Goal: Transaction & Acquisition: Obtain resource

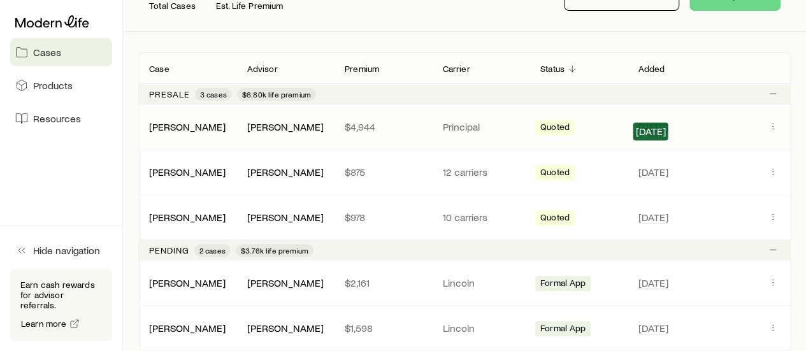
scroll to position [64, 0]
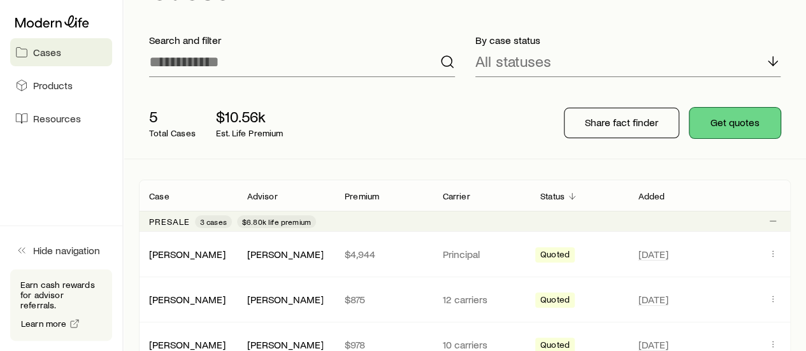
click at [743, 118] on button "Get quotes" at bounding box center [735, 123] width 91 height 31
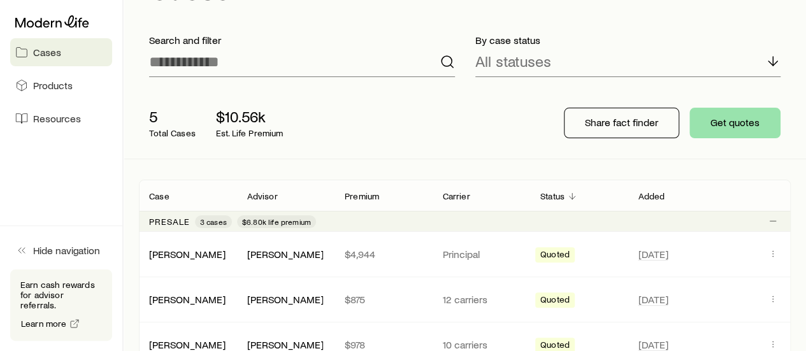
scroll to position [0, 0]
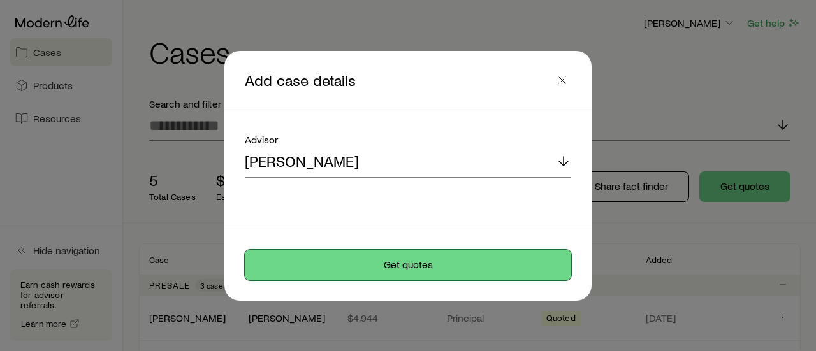
click at [403, 270] on button "Get quotes" at bounding box center [408, 265] width 326 height 31
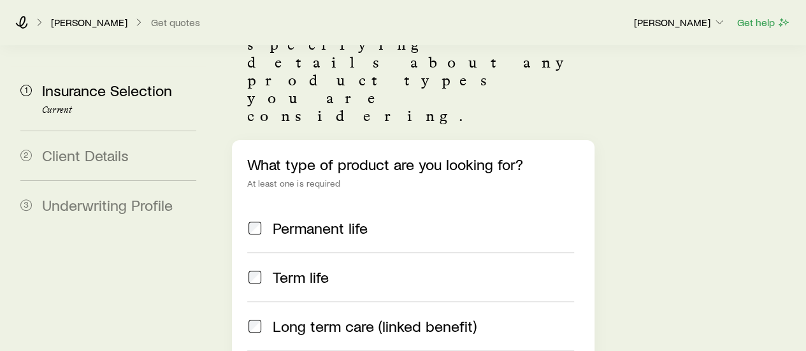
scroll to position [127, 0]
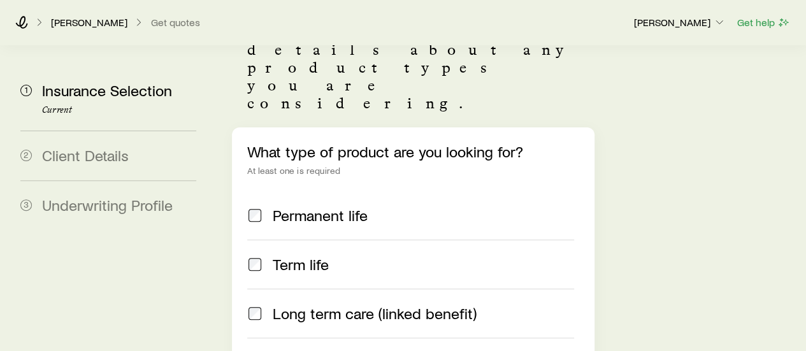
click at [277, 256] on span "Term life" at bounding box center [301, 265] width 56 height 18
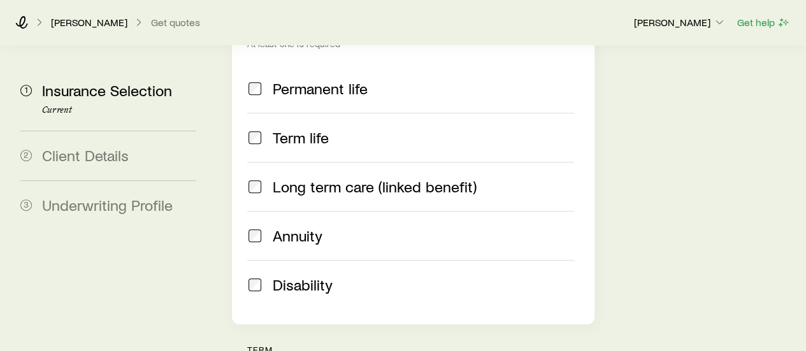
scroll to position [255, 0]
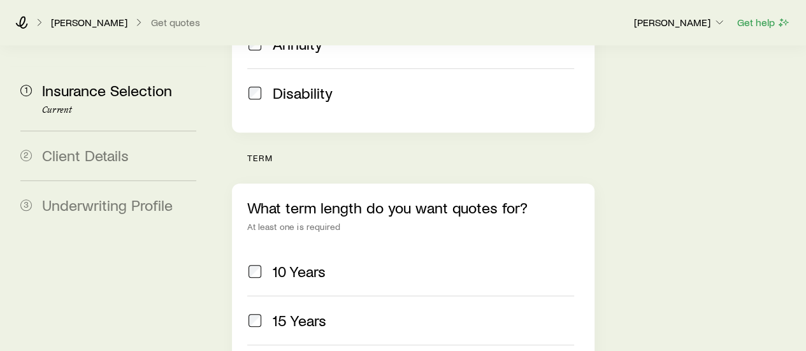
click at [306, 263] on span "10 Years" at bounding box center [299, 272] width 53 height 18
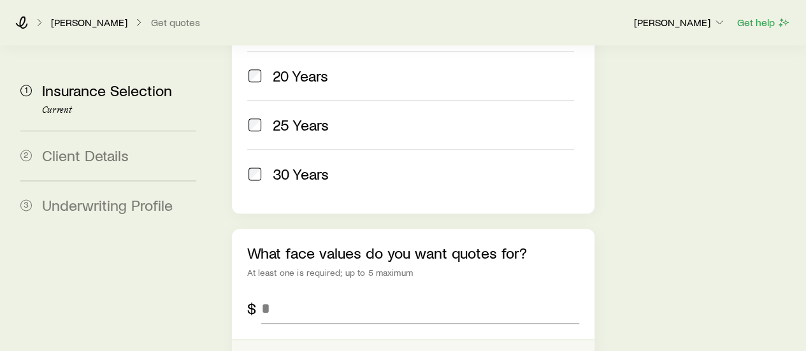
scroll to position [829, 0]
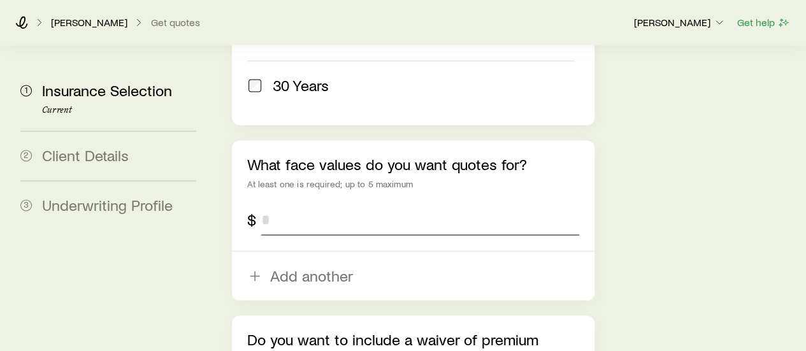
click at [310, 205] on input "tel" at bounding box center [419, 220] width 317 height 31
type input "*********"
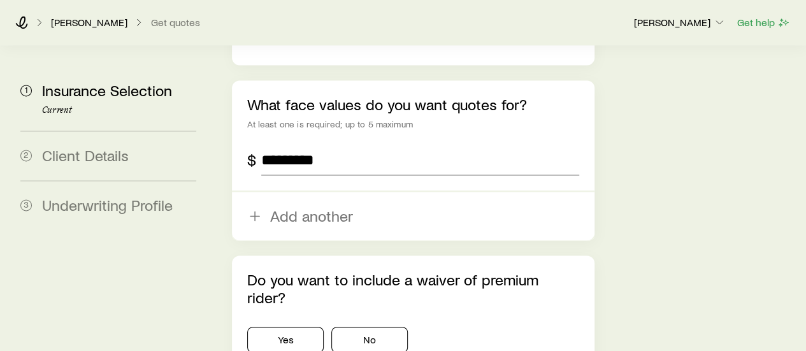
scroll to position [946, 0]
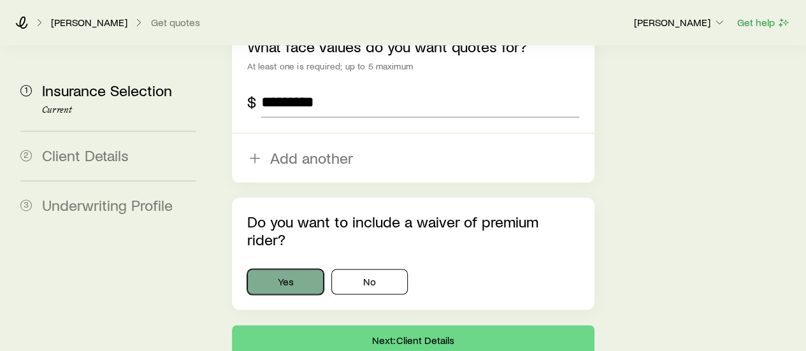
click at [300, 269] on button "Yes" at bounding box center [285, 281] width 76 height 25
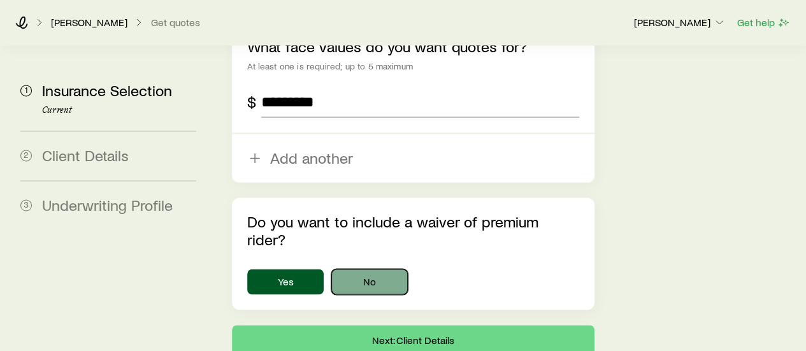
click at [385, 269] on button "No" at bounding box center [369, 281] width 76 height 25
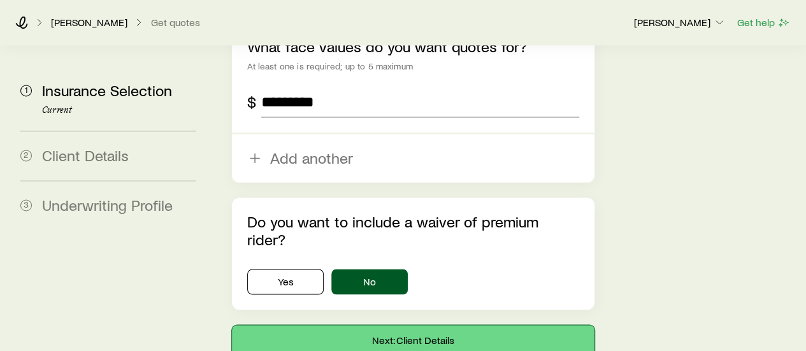
click at [409, 325] on button "Next: Client Details" at bounding box center [413, 340] width 362 height 31
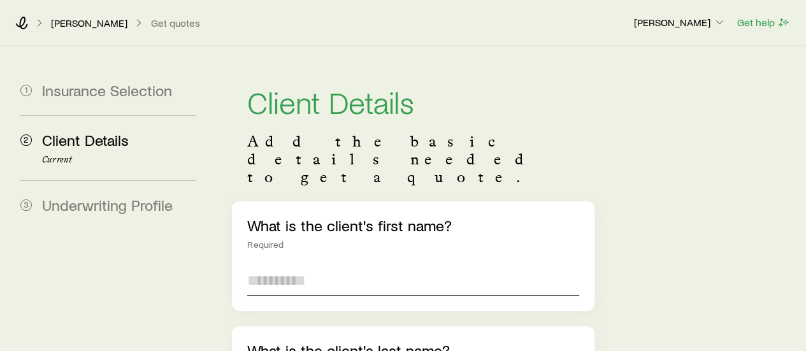
click at [410, 265] on input "text" at bounding box center [412, 280] width 331 height 31
type input "***"
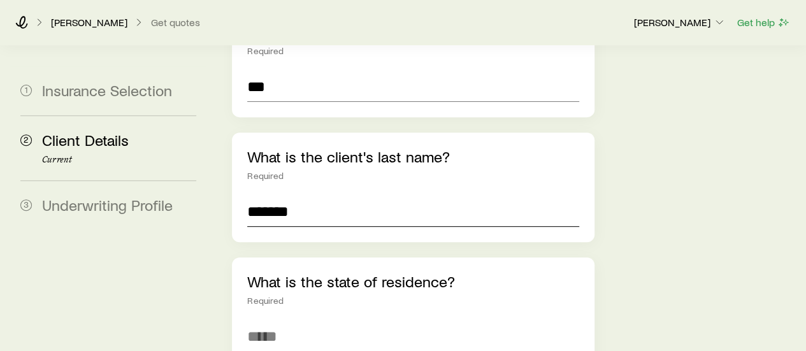
type input "*******"
type input "**"
type input "**********"
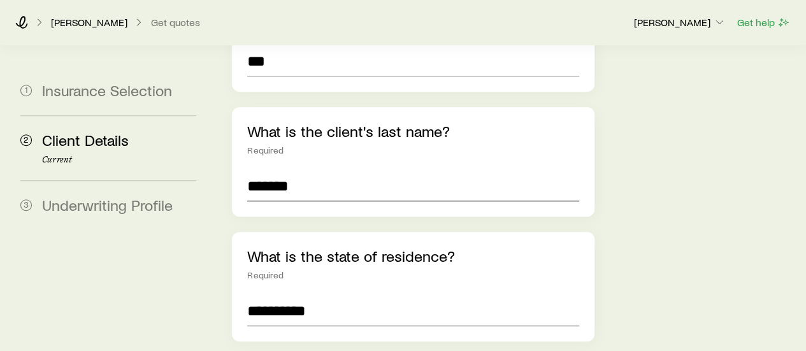
scroll to position [444, 0]
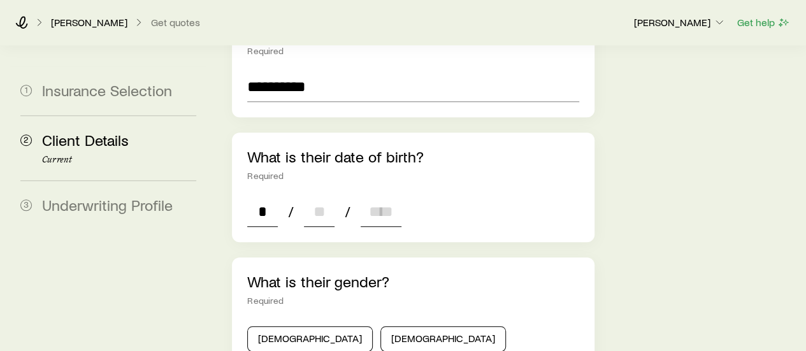
type input "**"
type input "****"
type input "*"
type input "****"
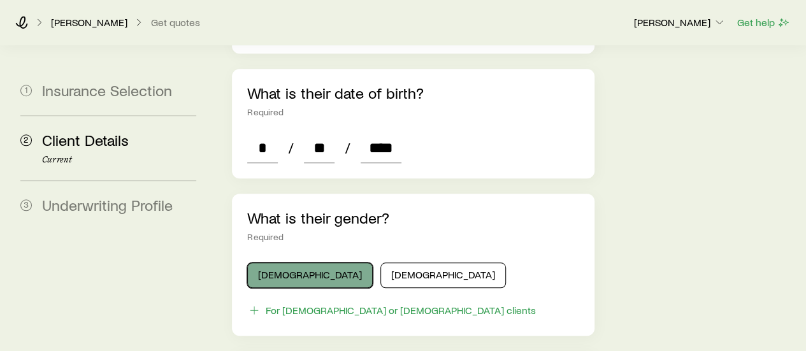
click at [288, 263] on button "[DEMOGRAPHIC_DATA]" at bounding box center [310, 275] width 126 height 25
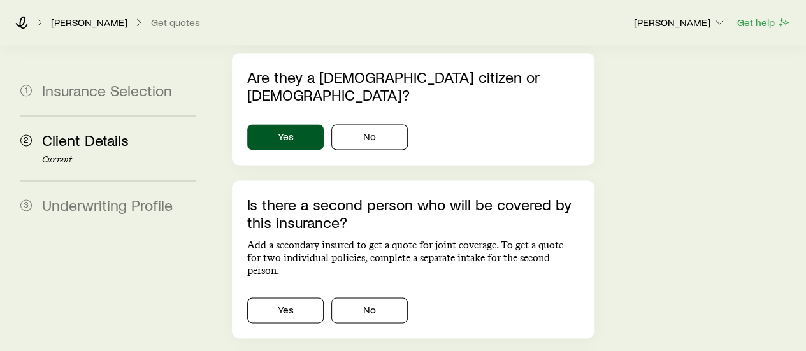
scroll to position [826, 0]
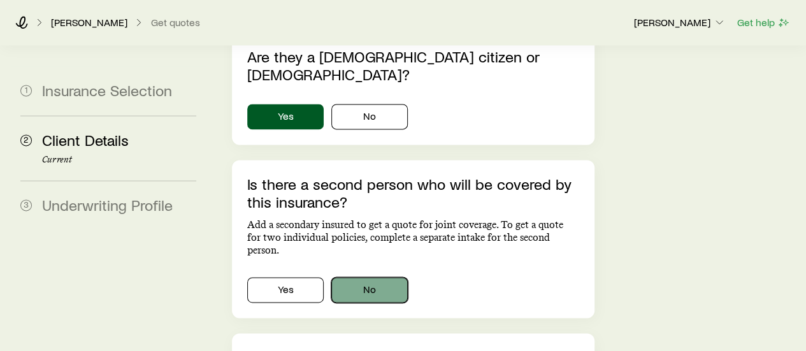
click at [385, 277] on button "No" at bounding box center [369, 289] width 76 height 25
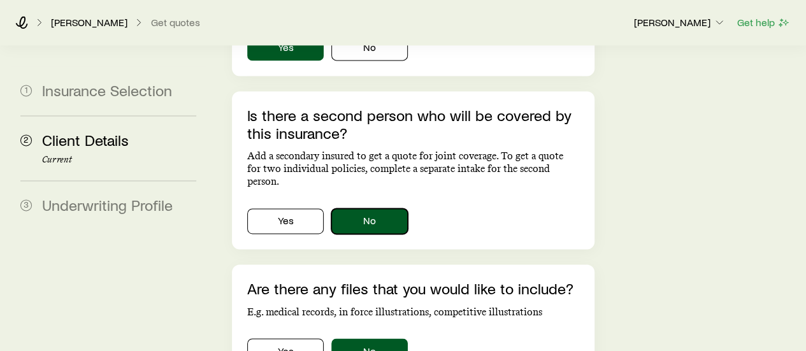
scroll to position [989, 0]
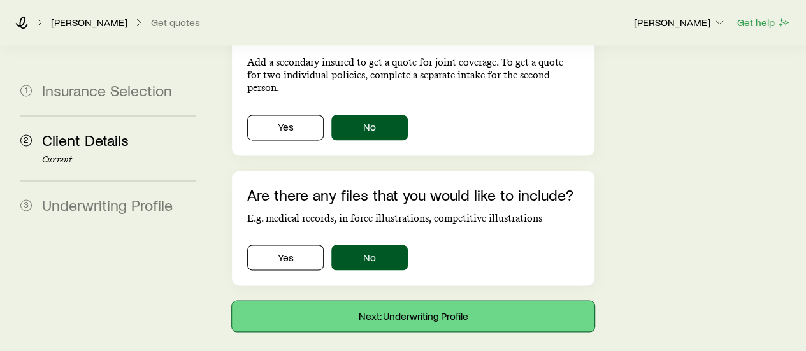
click at [416, 301] on button "Next: Underwriting Profile" at bounding box center [413, 316] width 362 height 31
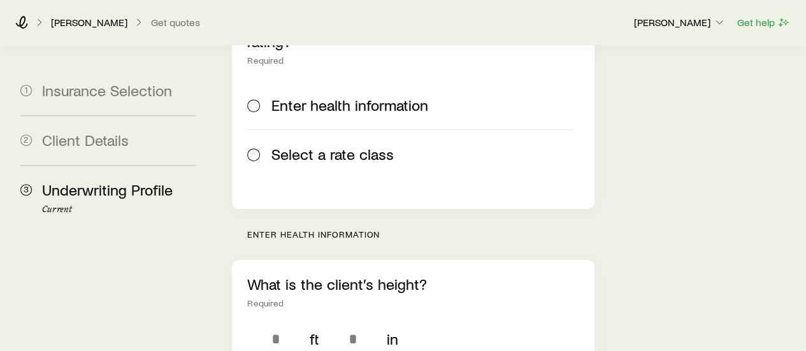
scroll to position [319, 0]
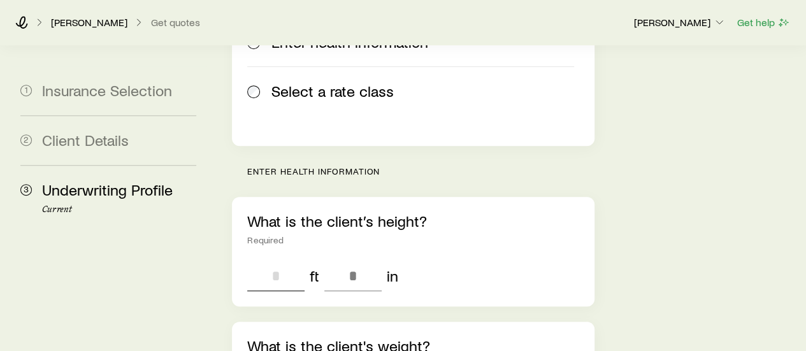
click at [296, 261] on input "tel" at bounding box center [275, 276] width 57 height 31
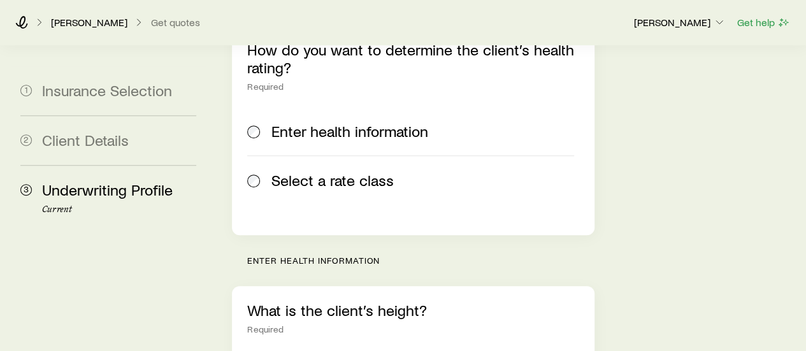
scroll to position [127, 0]
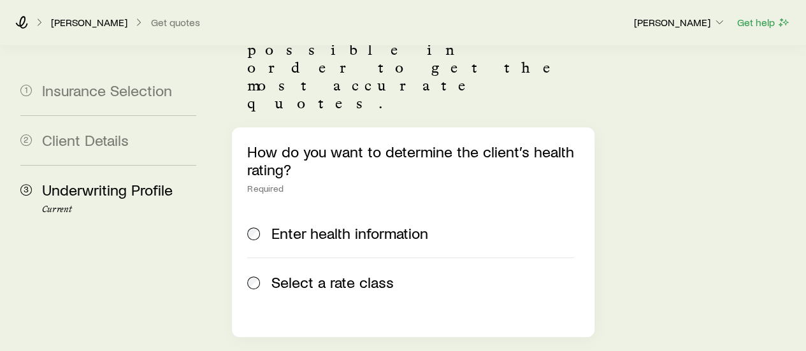
click at [321, 257] on label "Select a rate class" at bounding box center [410, 281] width 326 height 49
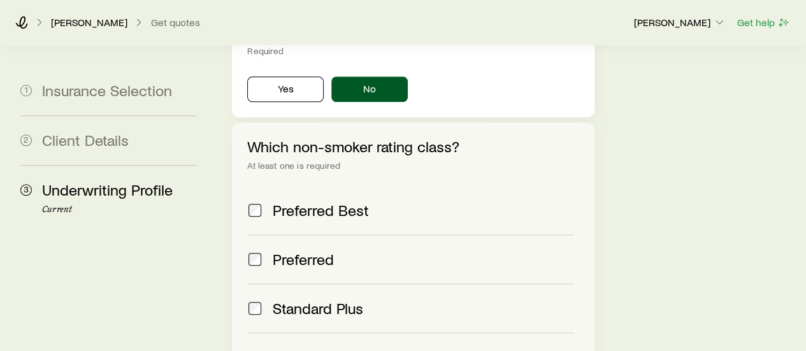
scroll to position [510, 0]
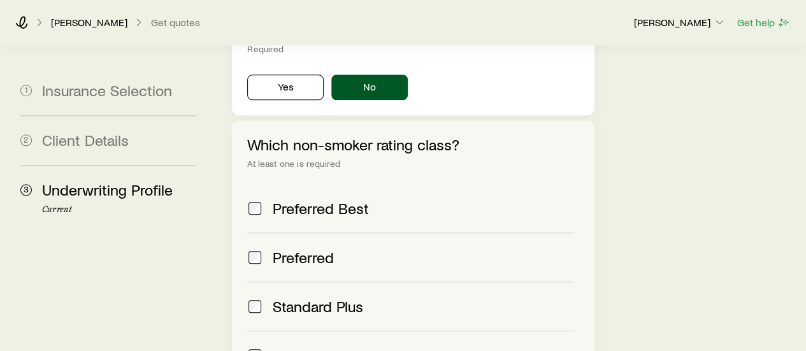
click at [317, 249] on span "Preferred" at bounding box center [303, 258] width 61 height 18
click at [314, 199] on span "Preferred Best" at bounding box center [321, 208] width 96 height 18
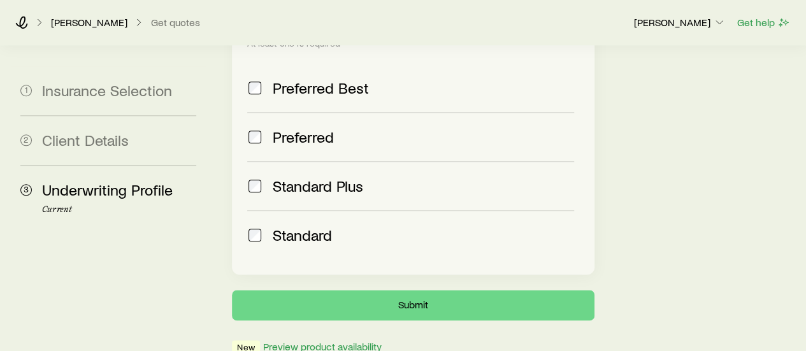
scroll to position [649, 0]
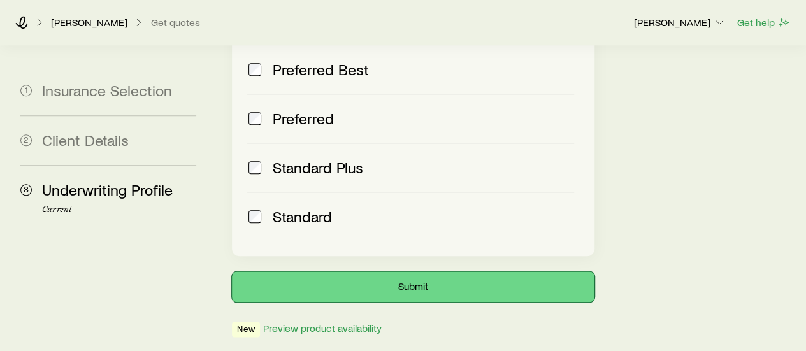
click at [382, 272] on button "Submit" at bounding box center [413, 287] width 362 height 31
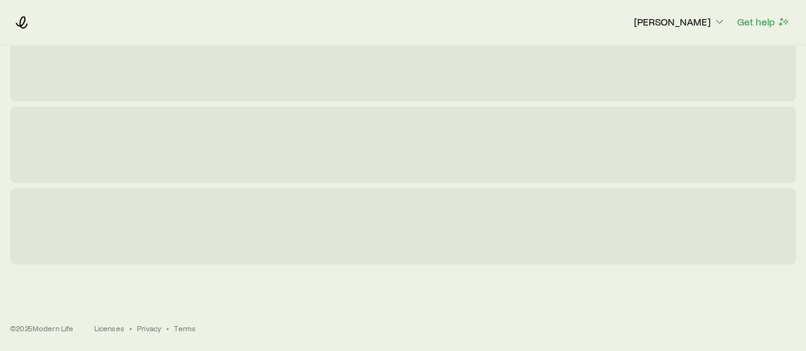
scroll to position [0, 0]
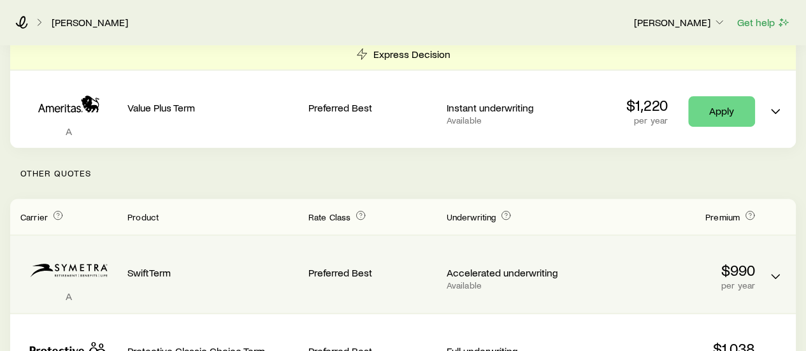
scroll to position [319, 0]
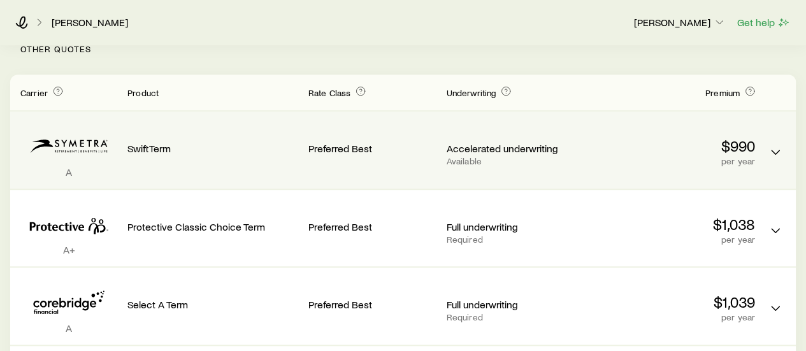
click at [574, 166] on div "A SwiftTerm Preferred Best Accelerated underwriting Available $990 per year" at bounding box center [403, 150] width 786 height 77
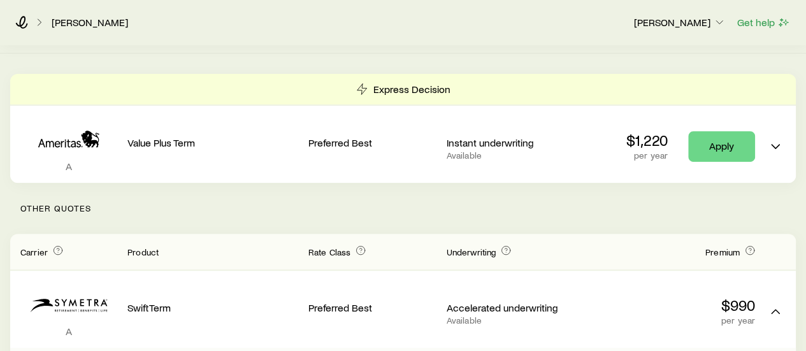
scroll to position [0, 0]
